Goal: Task Accomplishment & Management: Manage account settings

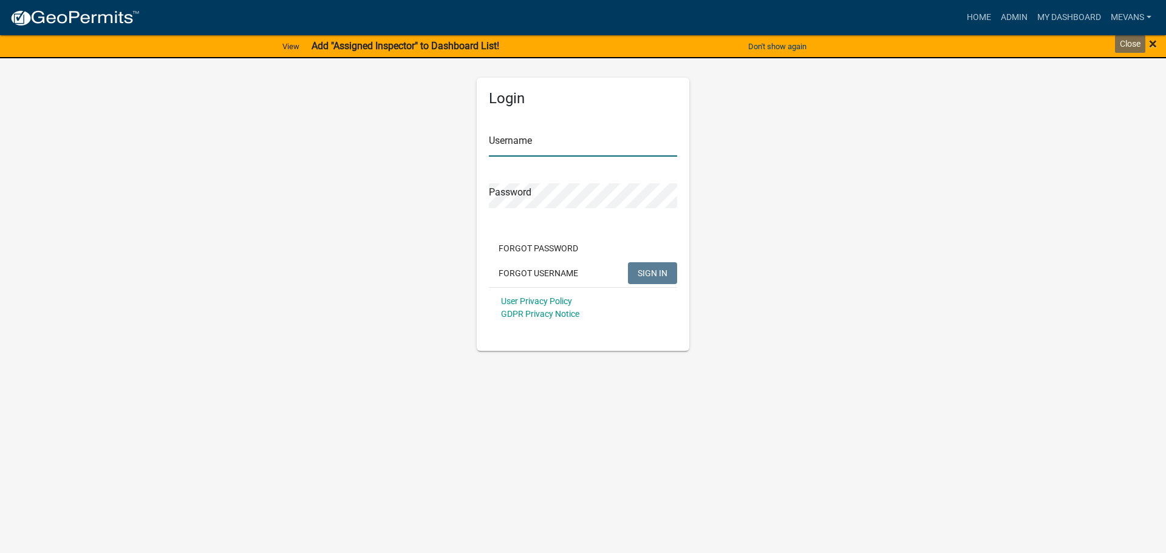
type input "Mevans"
click at [1153, 43] on span "×" at bounding box center [1153, 43] width 8 height 17
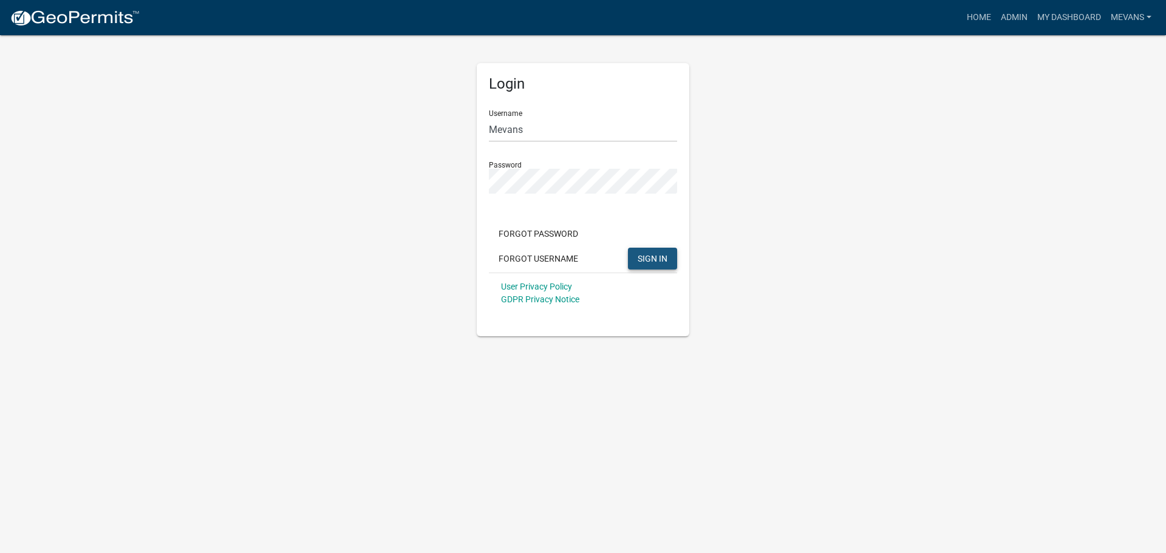
click at [649, 261] on span "SIGN IN" at bounding box center [653, 258] width 30 height 10
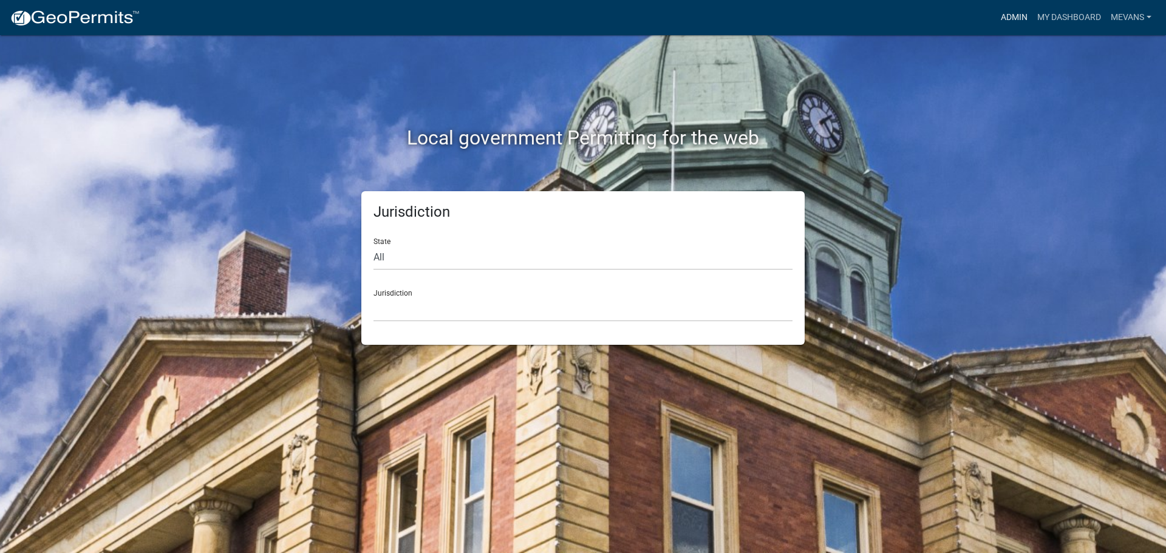
click at [1004, 19] on link "Admin" at bounding box center [1014, 17] width 36 height 23
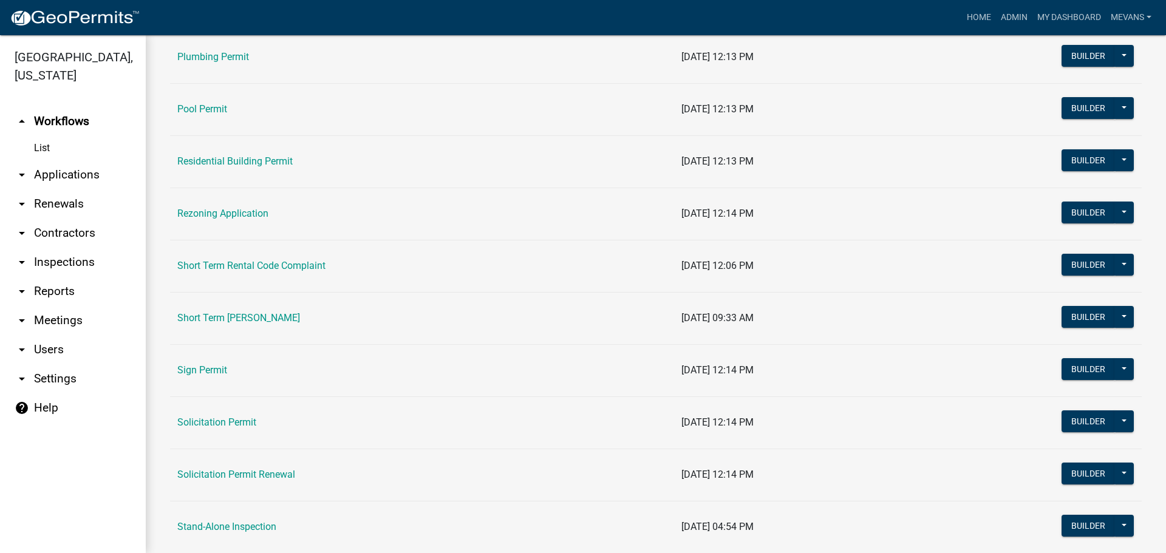
scroll to position [1397, 0]
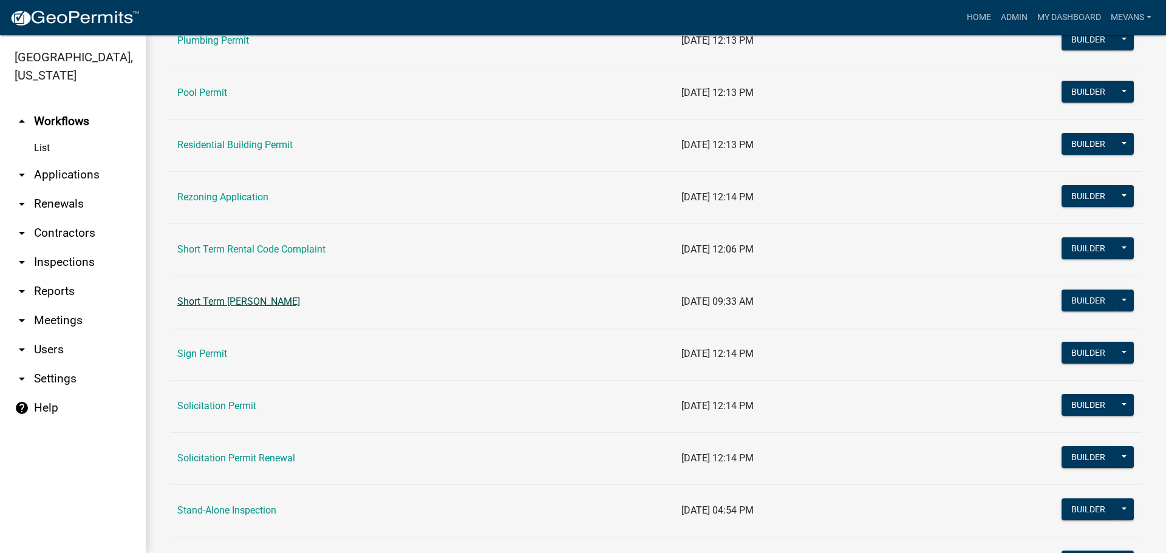
click at [241, 302] on link "Short Term [PERSON_NAME]" at bounding box center [238, 302] width 123 height 12
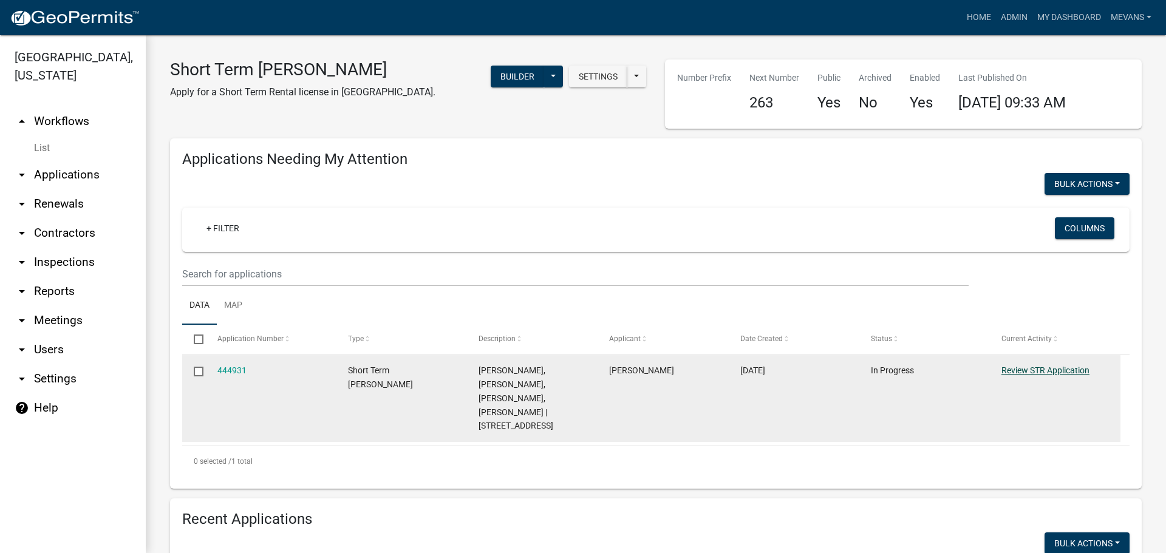
click at [1048, 369] on link "Review STR Application" at bounding box center [1045, 371] width 88 height 10
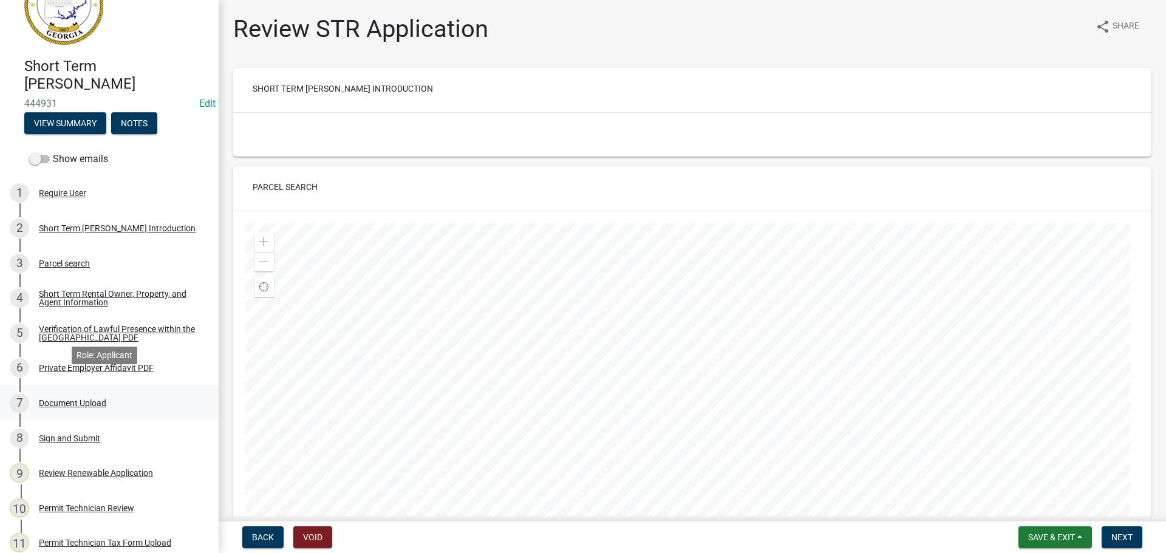
scroll to position [61, 0]
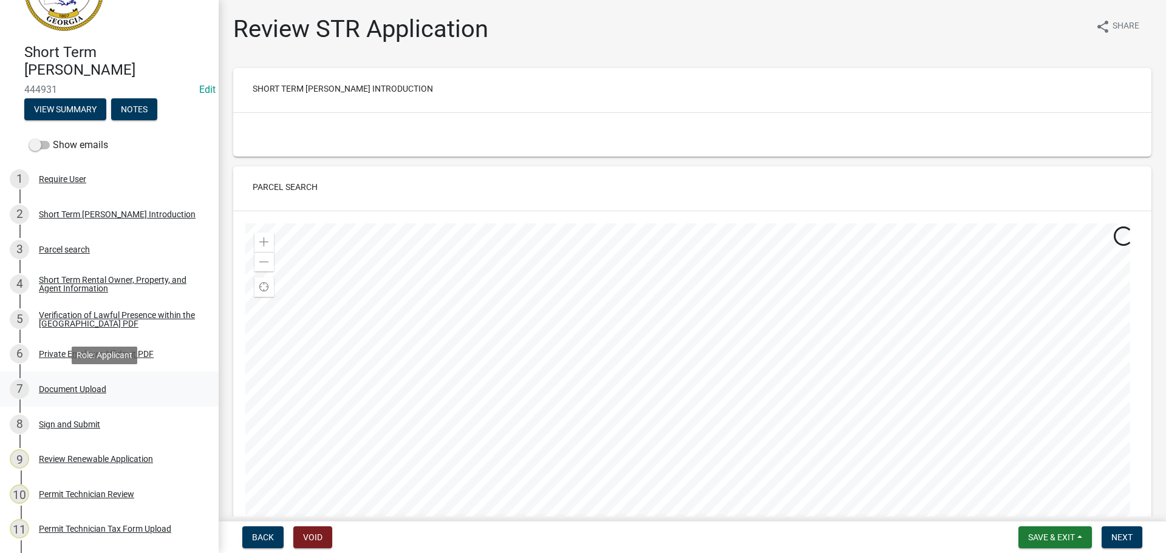
click at [60, 397] on div "7 Document Upload" at bounding box center [104, 389] width 189 height 19
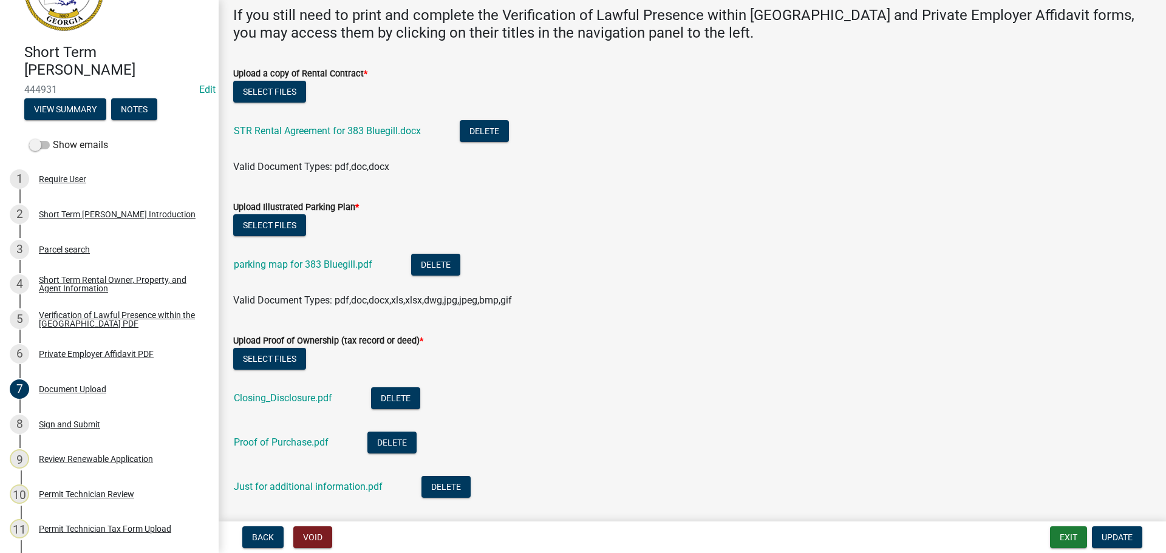
scroll to position [0, 0]
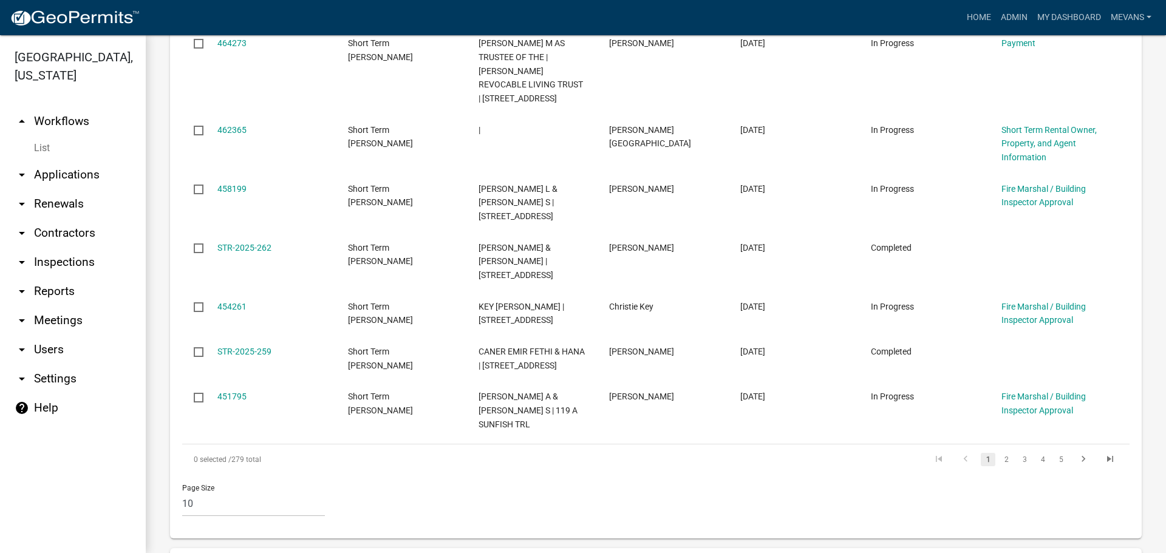
scroll to position [1049, 0]
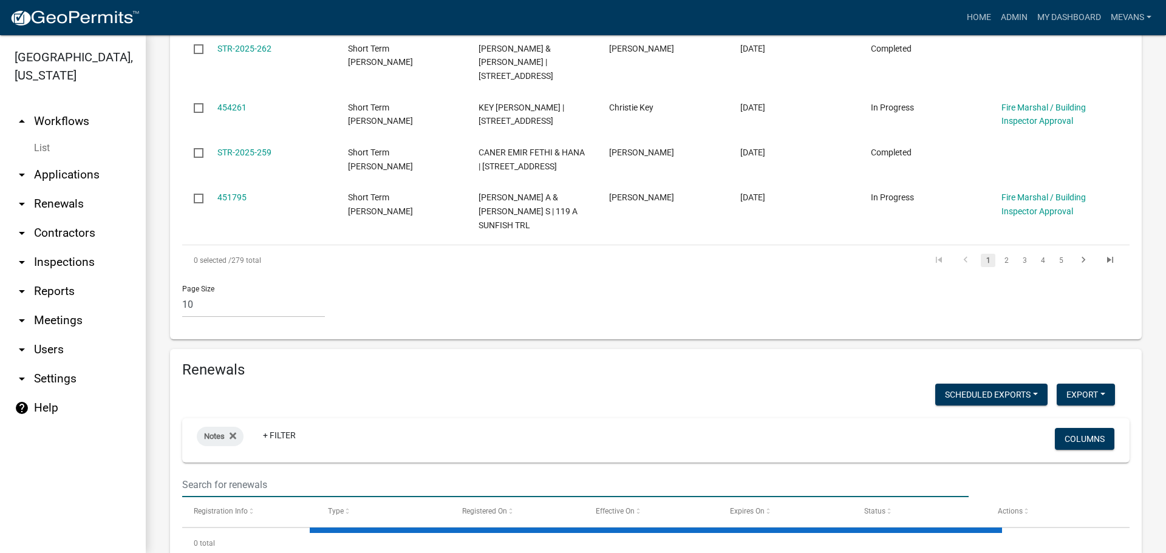
click at [197, 472] on input "text" at bounding box center [575, 484] width 786 height 25
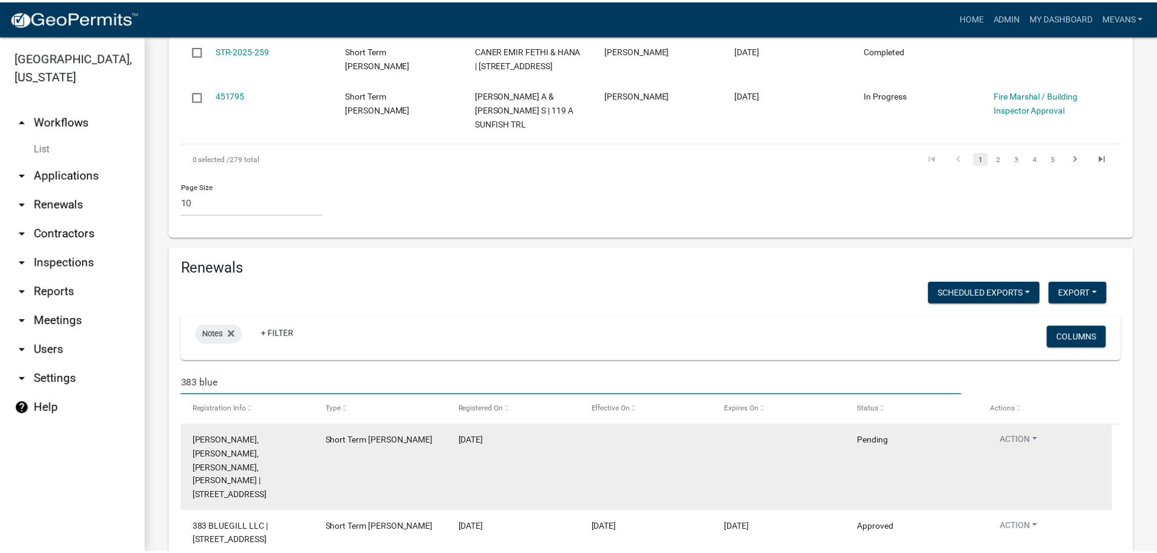
scroll to position [1157, 0]
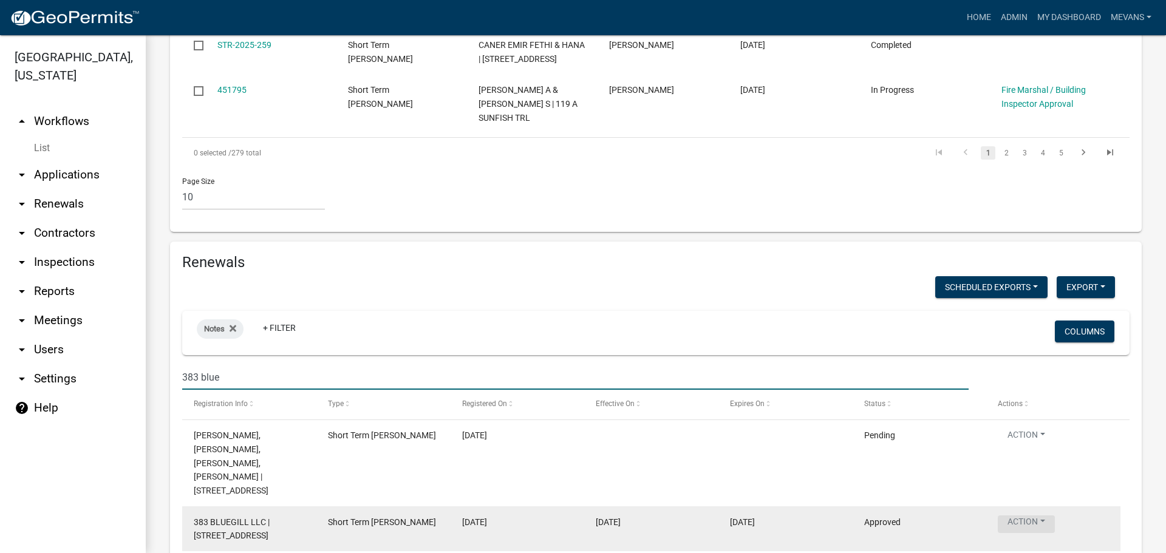
type input "383 blue"
click at [1026, 516] on button "Action" at bounding box center [1026, 525] width 57 height 18
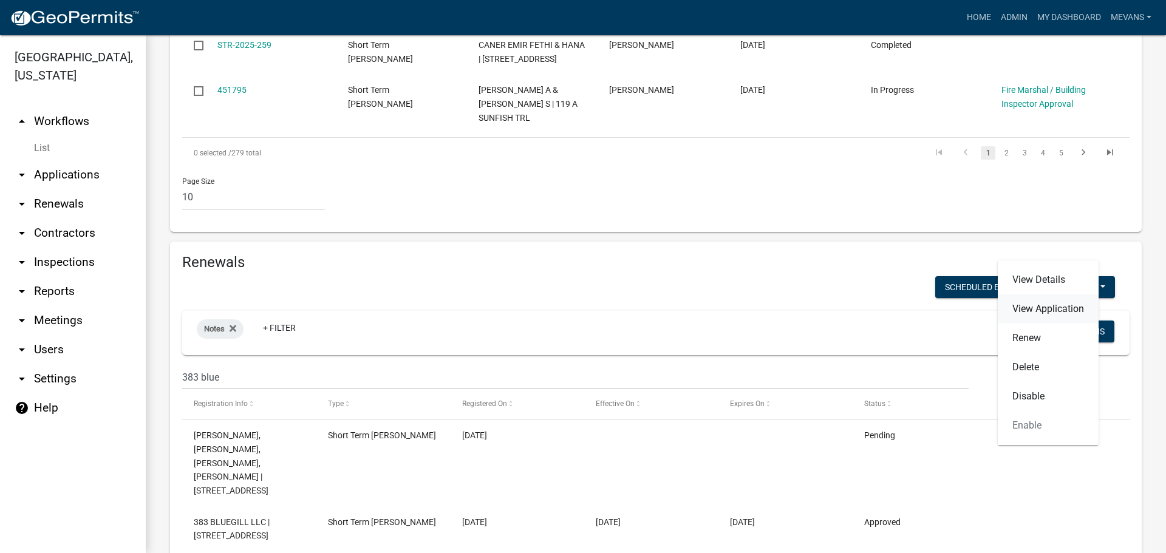
click at [1024, 304] on link "View Application" at bounding box center [1048, 309] width 101 height 29
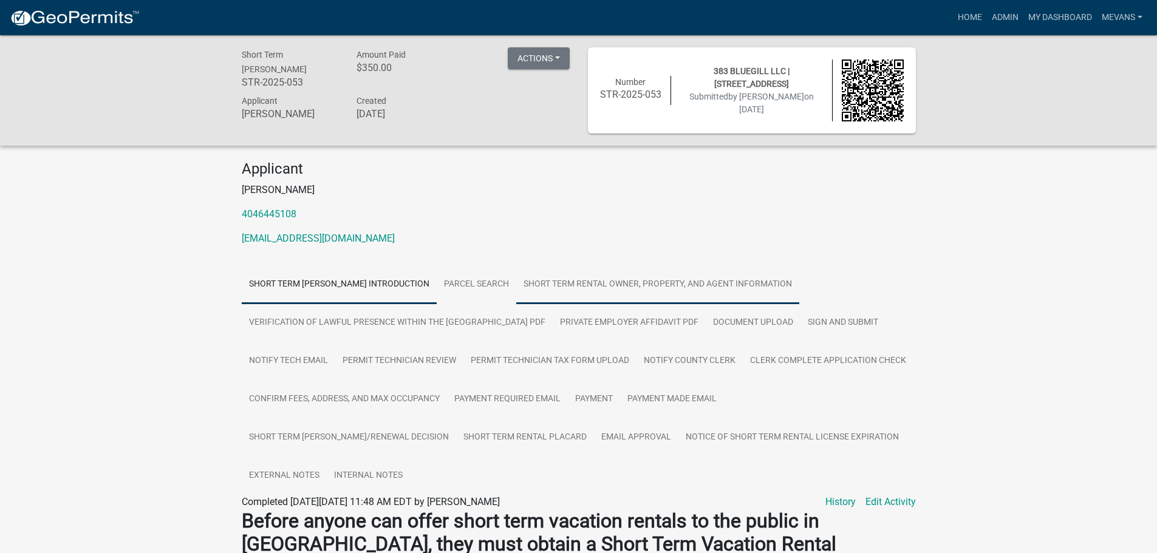
click at [580, 284] on link "Short Term Rental Owner, Property, and Agent Information" at bounding box center [657, 284] width 283 height 39
